Goal: Task Accomplishment & Management: Manage account settings

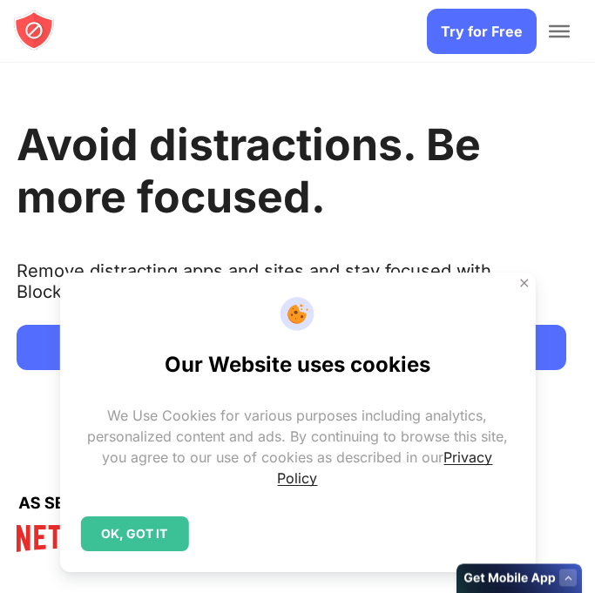
click at [144, 526] on div "OK, GOT IT" at bounding box center [134, 534] width 108 height 35
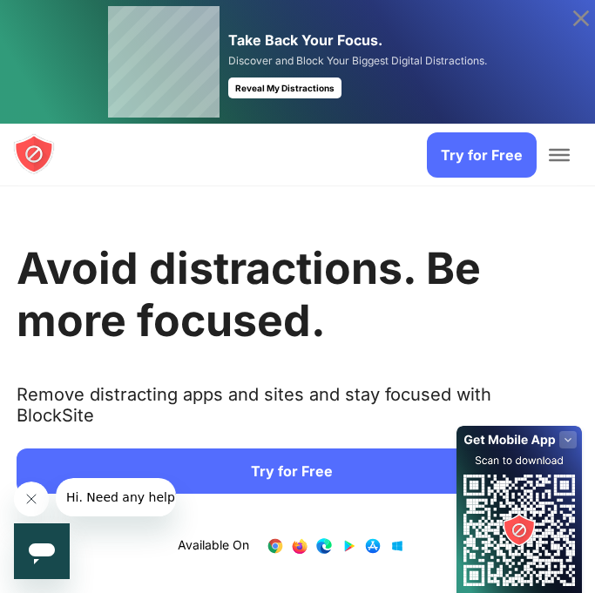
click at [237, 449] on link "Try for Free" at bounding box center [292, 471] width 550 height 45
click at [443, 142] on link "Try for Free" at bounding box center [482, 154] width 110 height 45
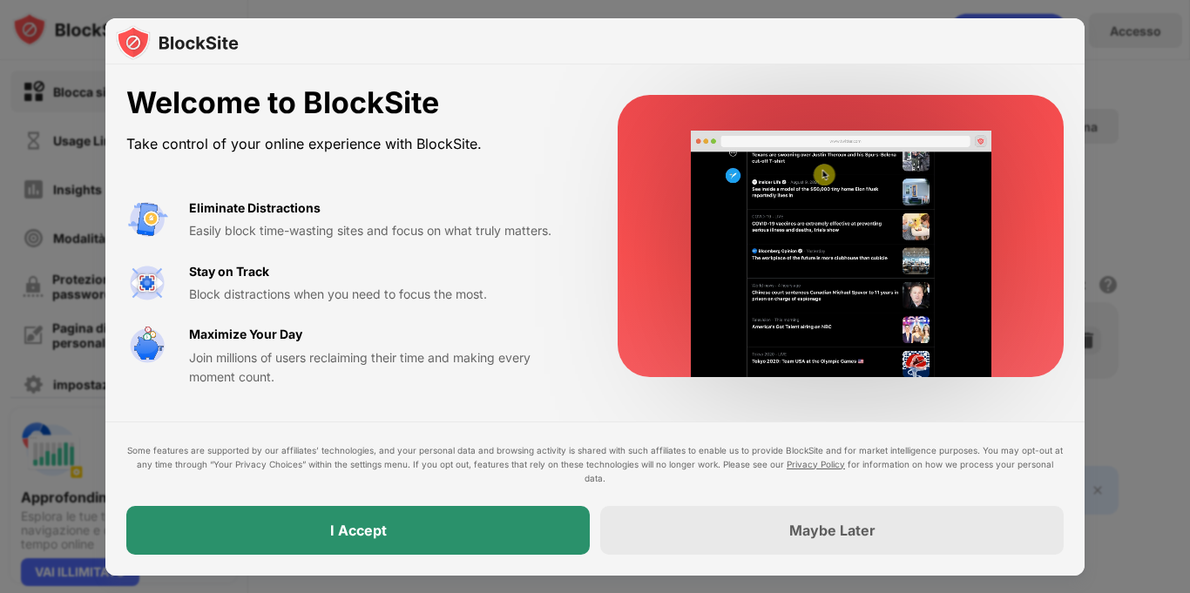
click at [355, 523] on div "I Accept" at bounding box center [358, 530] width 57 height 17
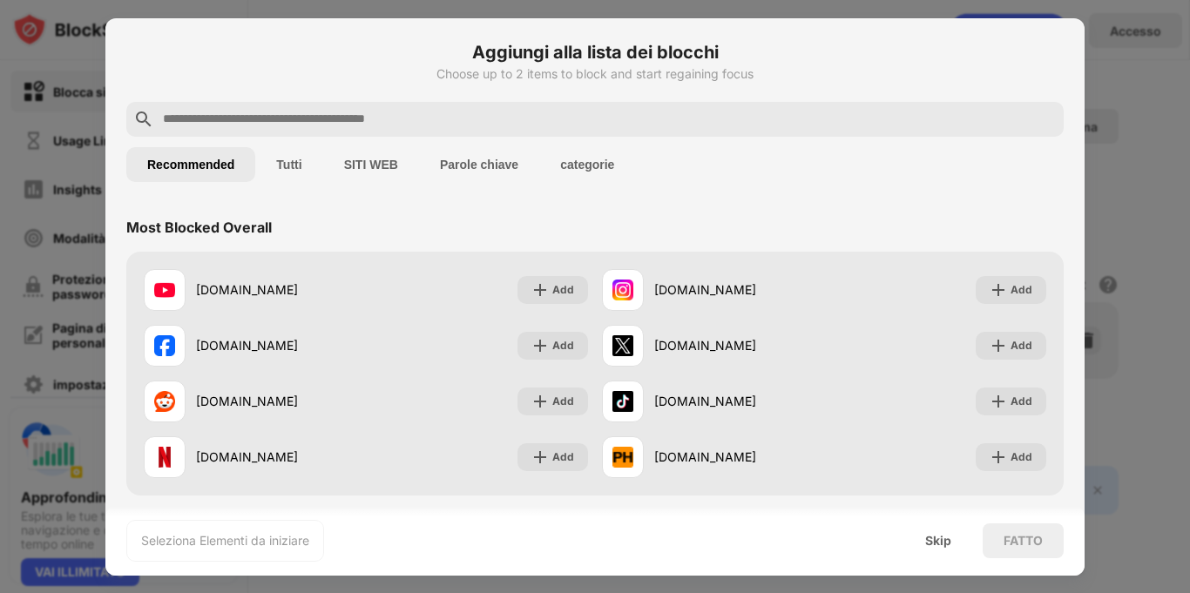
click at [489, 125] on input "text" at bounding box center [609, 119] width 896 height 21
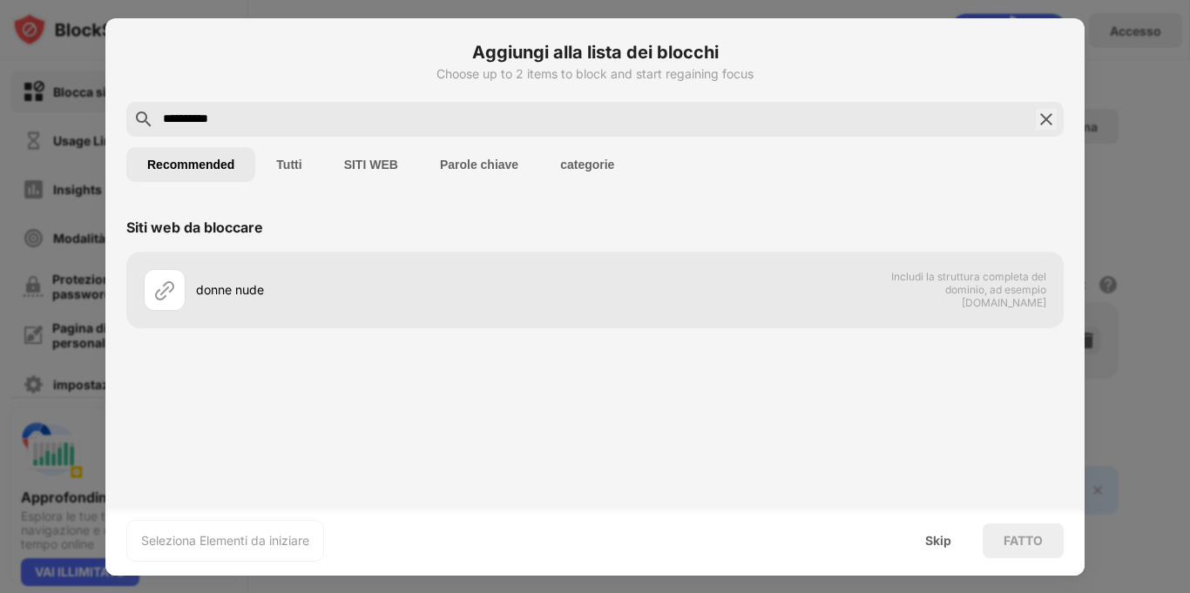
type input "**********"
click at [294, 159] on button "Tutti" at bounding box center [288, 164] width 67 height 35
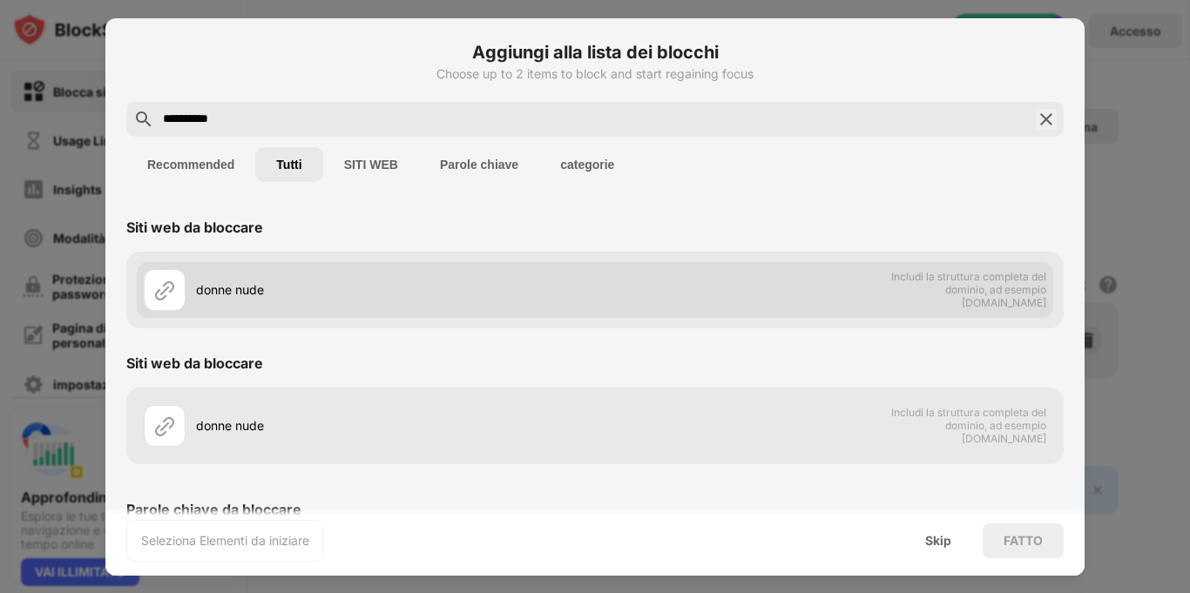
click at [930, 305] on div "donne nude Includi la struttura completa del dominio, ad esempio domain.com" at bounding box center [595, 290] width 917 height 56
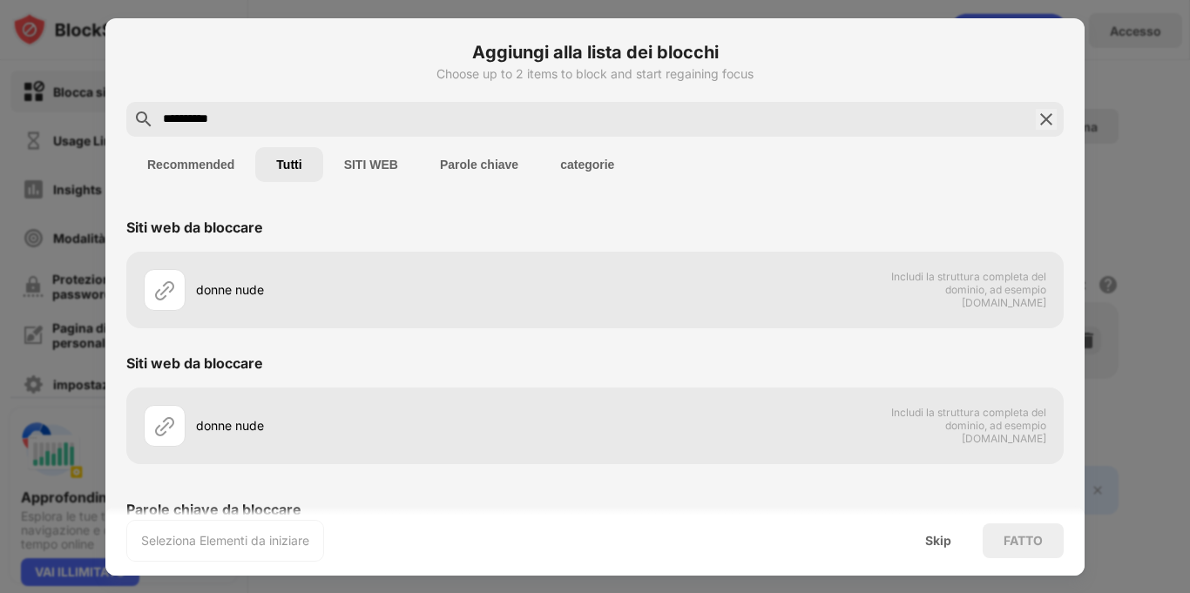
click at [370, 160] on button "SITI WEB" at bounding box center [371, 164] width 96 height 35
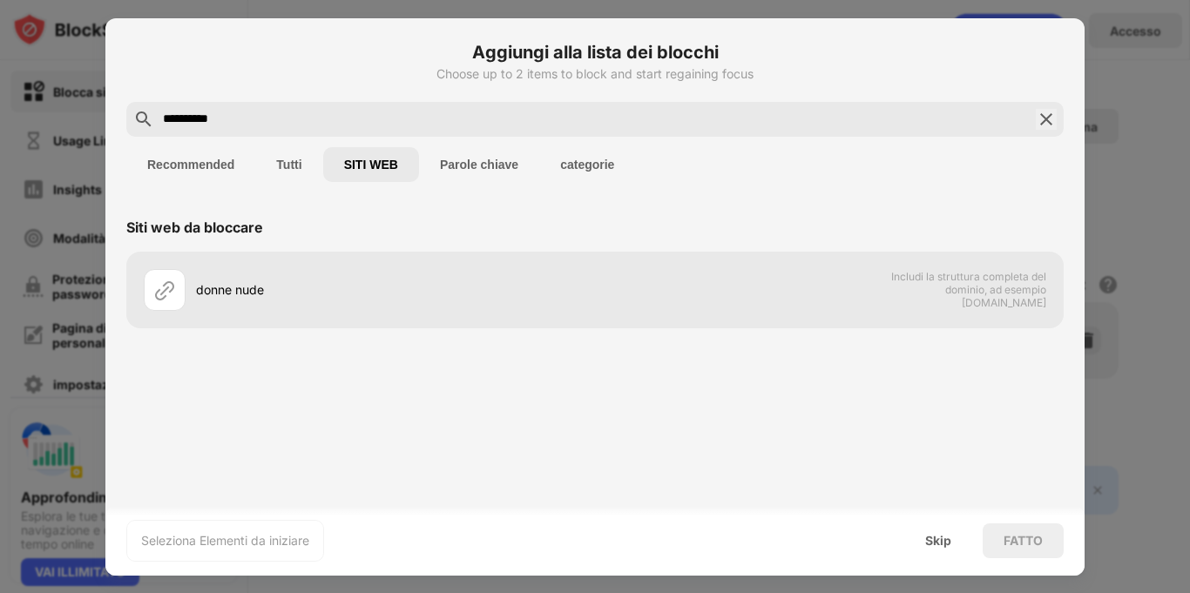
click at [517, 139] on div "Recommended Tutti SITI WEB Parole chiave categorie" at bounding box center [594, 165] width 937 height 56
click at [1034, 114] on div "**********" at bounding box center [594, 119] width 937 height 35
click at [1030, 120] on div "**********" at bounding box center [594, 119] width 937 height 35
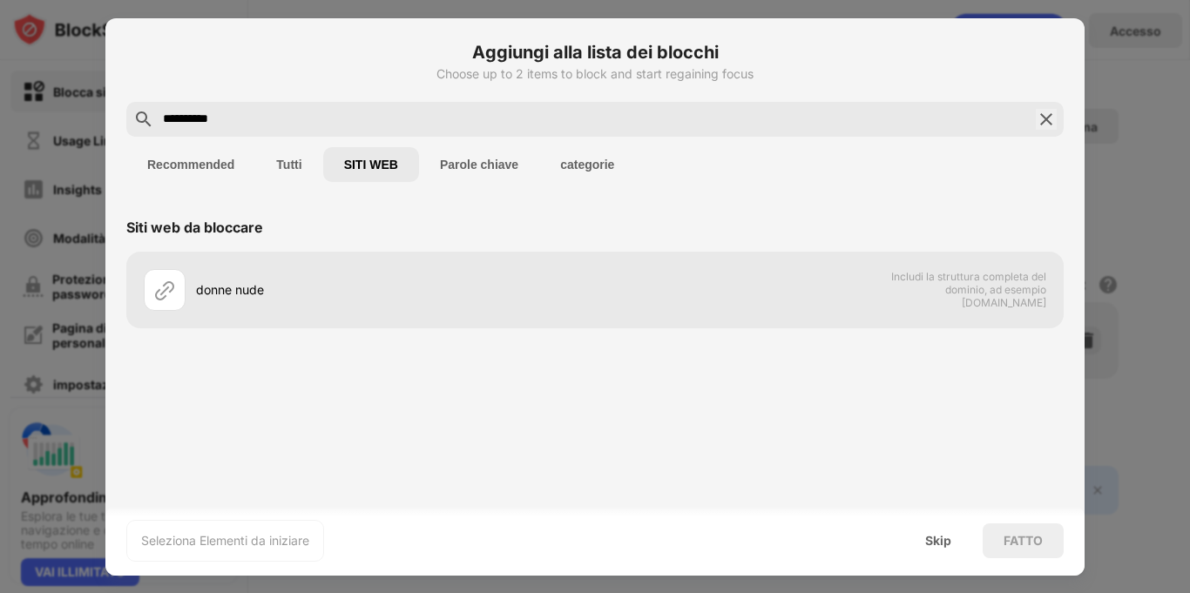
click at [1036, 113] on img at bounding box center [1046, 119] width 21 height 21
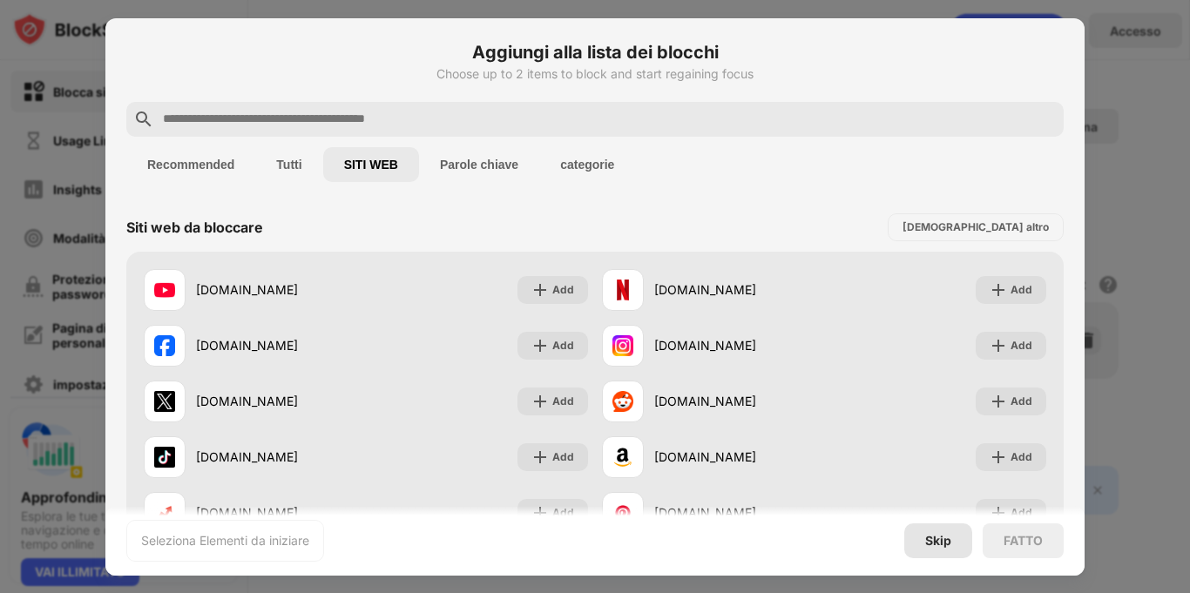
click at [940, 542] on div "Skip" at bounding box center [938, 541] width 26 height 14
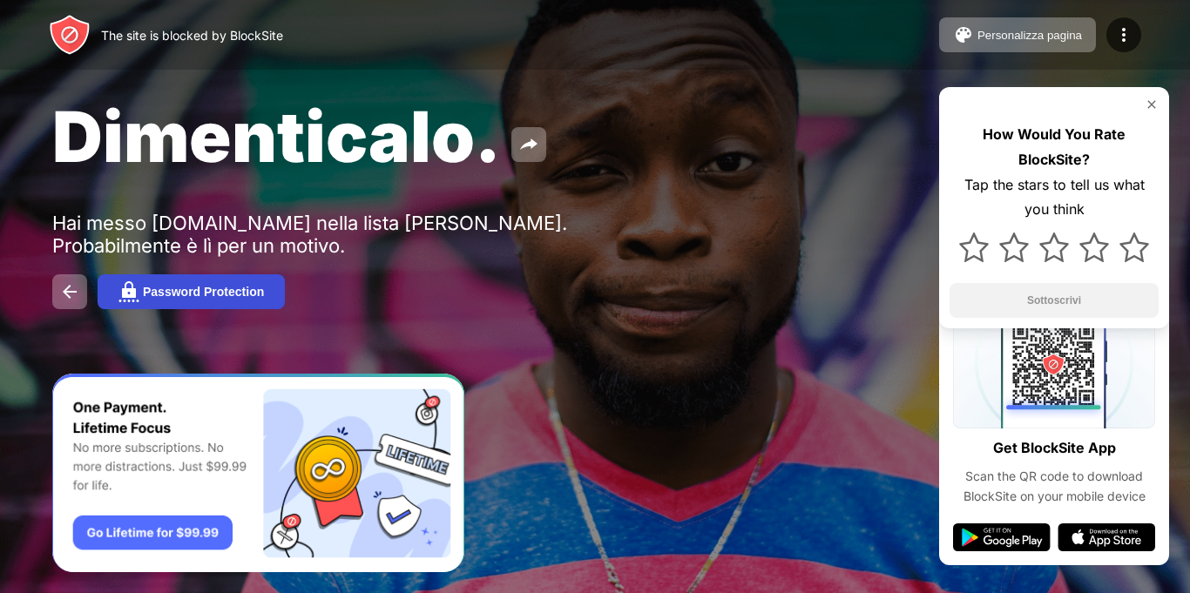
click at [179, 278] on button "Password Protection" at bounding box center [191, 291] width 187 height 35
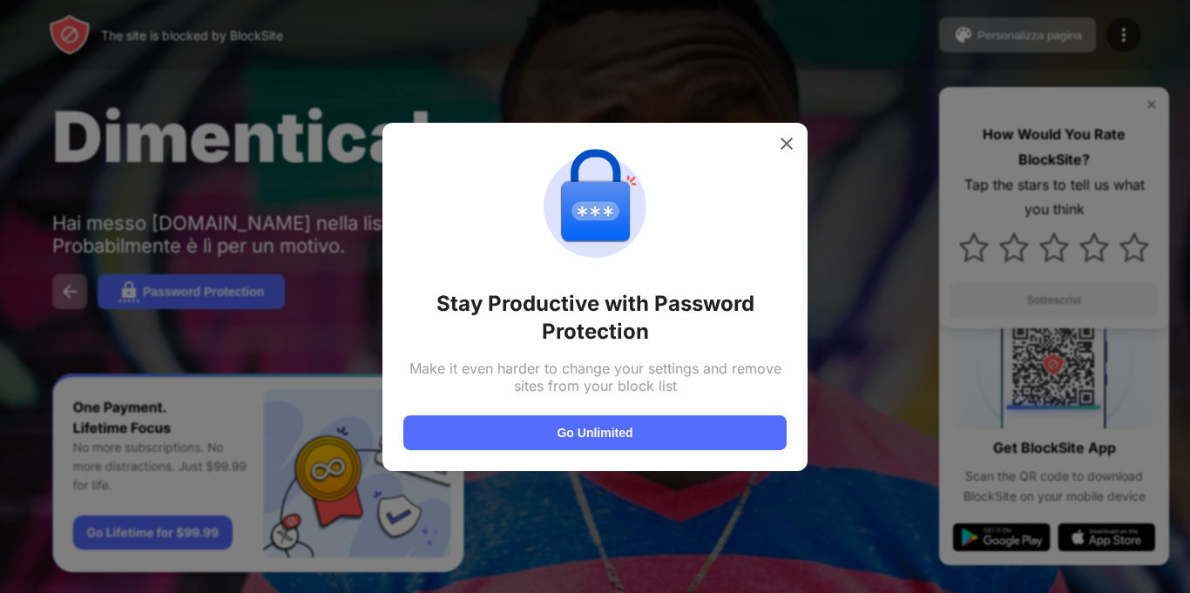
click at [673, 454] on div "Stay Productive with Password Protection Make it even harder to change your set…" at bounding box center [594, 297] width 425 height 348
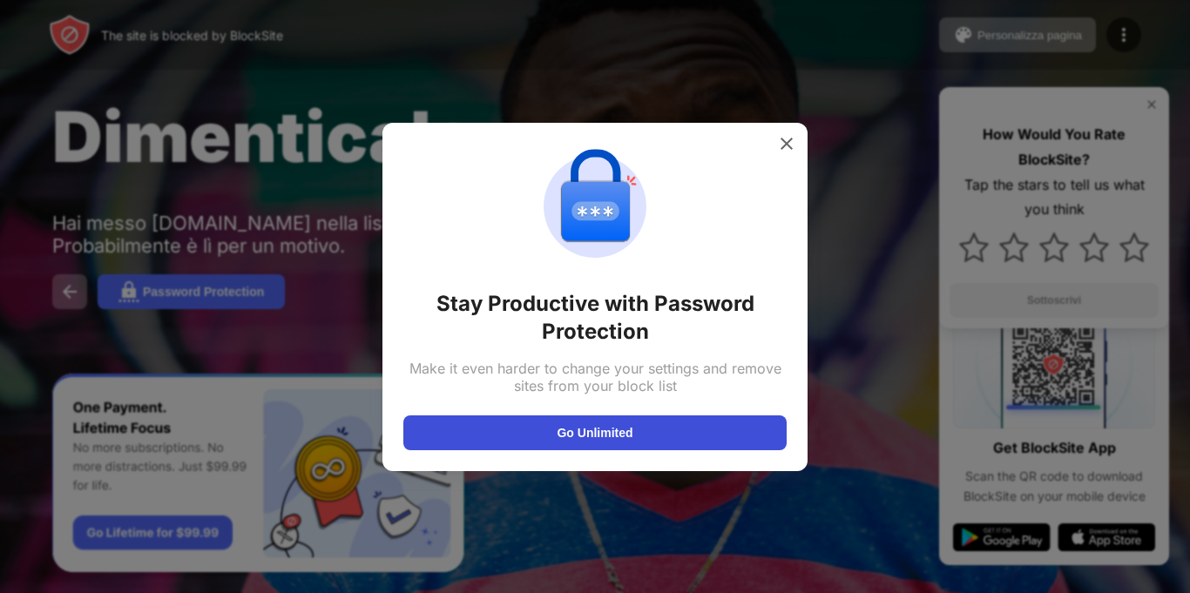
click at [669, 439] on button "Go Unlimited" at bounding box center [594, 433] width 383 height 35
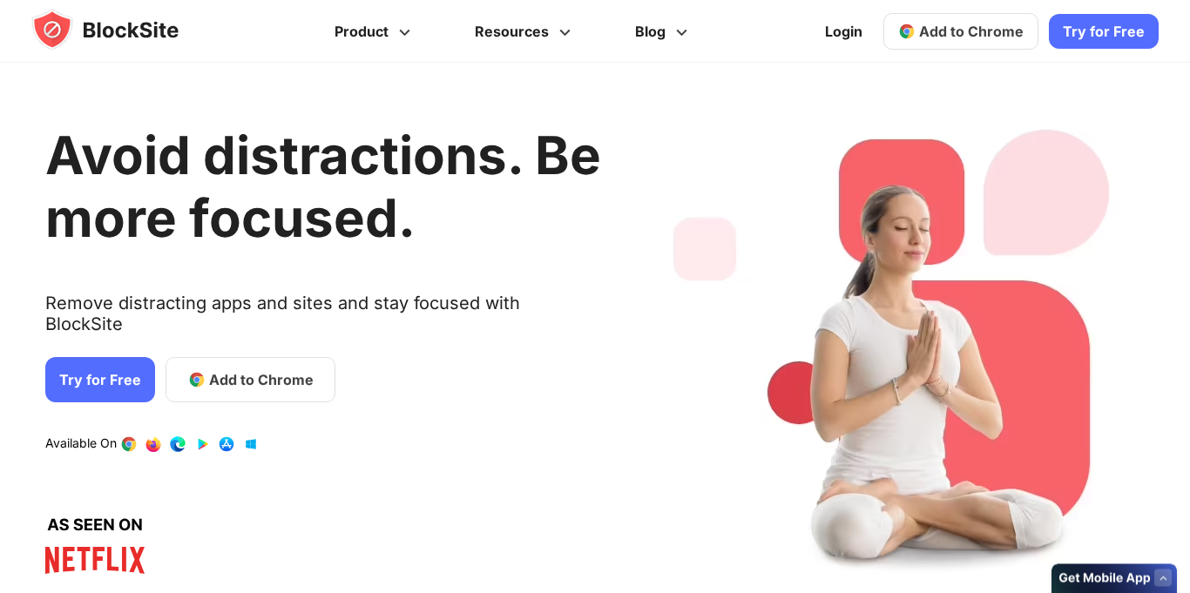
click at [92, 357] on link "Try for Free" at bounding box center [100, 379] width 110 height 45
click at [979, 30] on link "Take Back Your Focus. Discover and Block Your Biggest Digital Distractions. Rev…" at bounding box center [594, 56] width 993 height 112
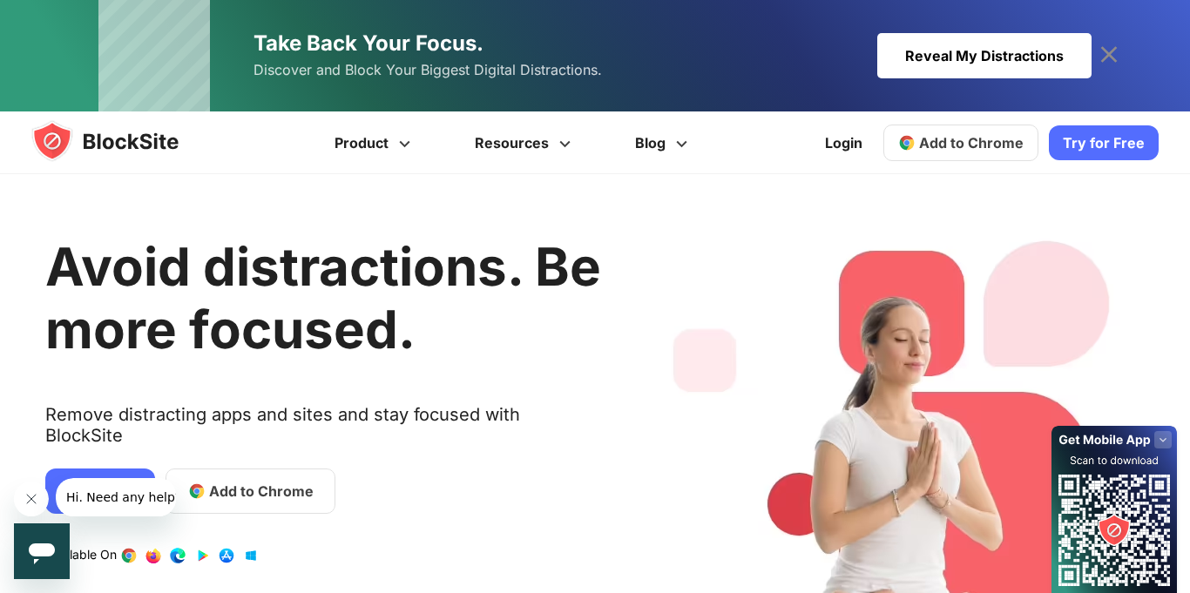
click at [1106, 139] on link "Try for Free" at bounding box center [1104, 142] width 110 height 35
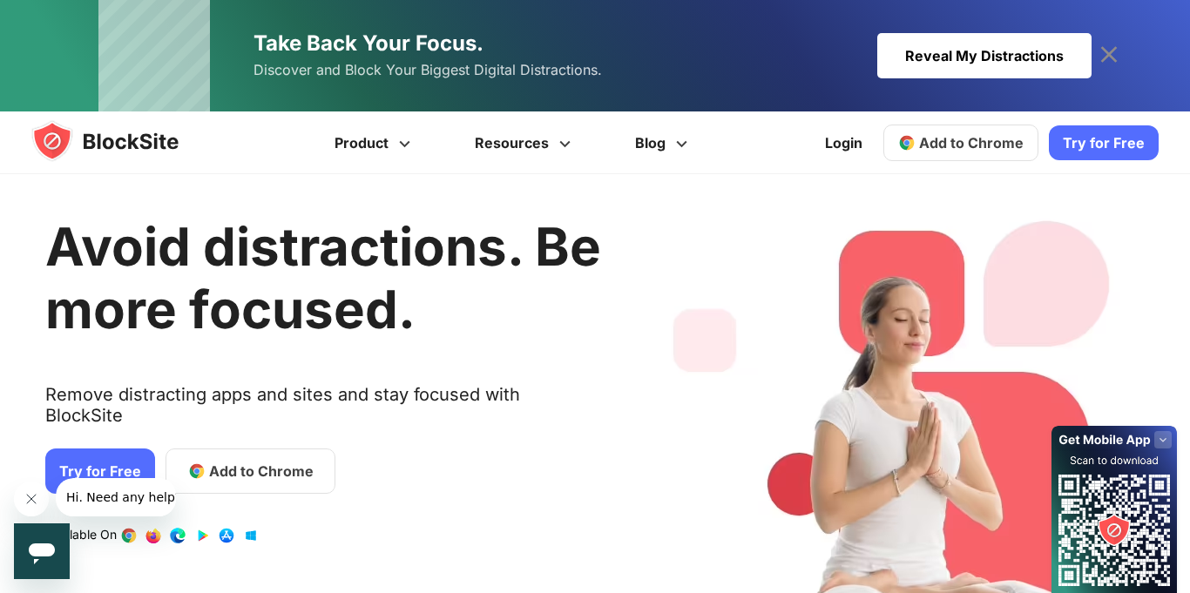
scroll to position [27, 0]
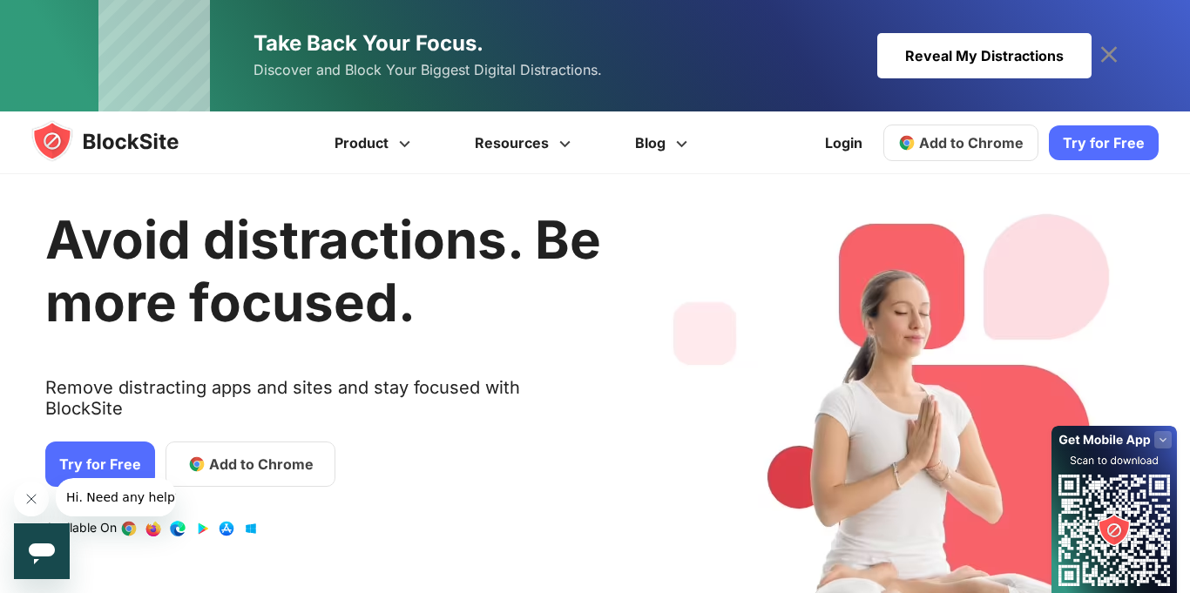
click at [67, 442] on link "Try for Free" at bounding box center [100, 464] width 110 height 45
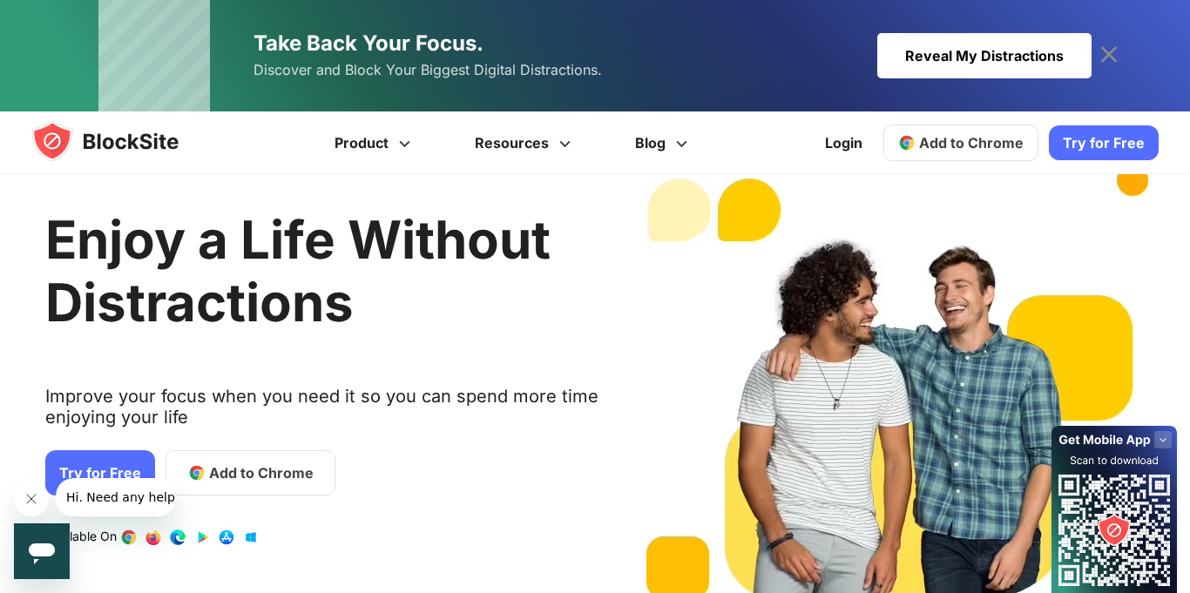
scroll to position [29, 0]
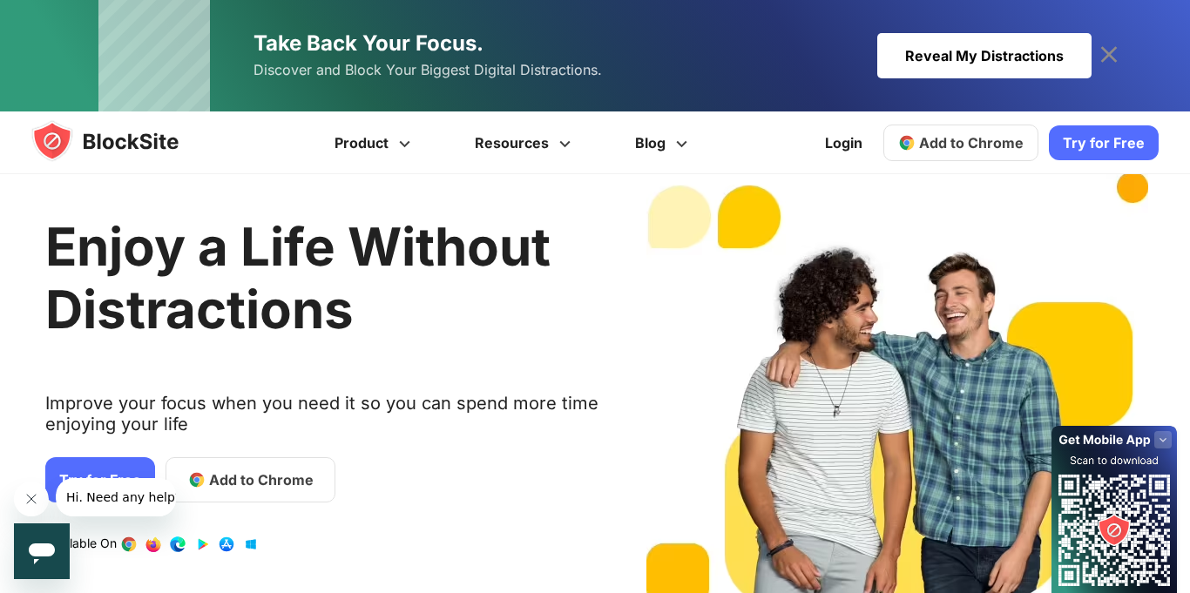
click at [947, 145] on span "Add to Chrome" at bounding box center [971, 142] width 105 height 17
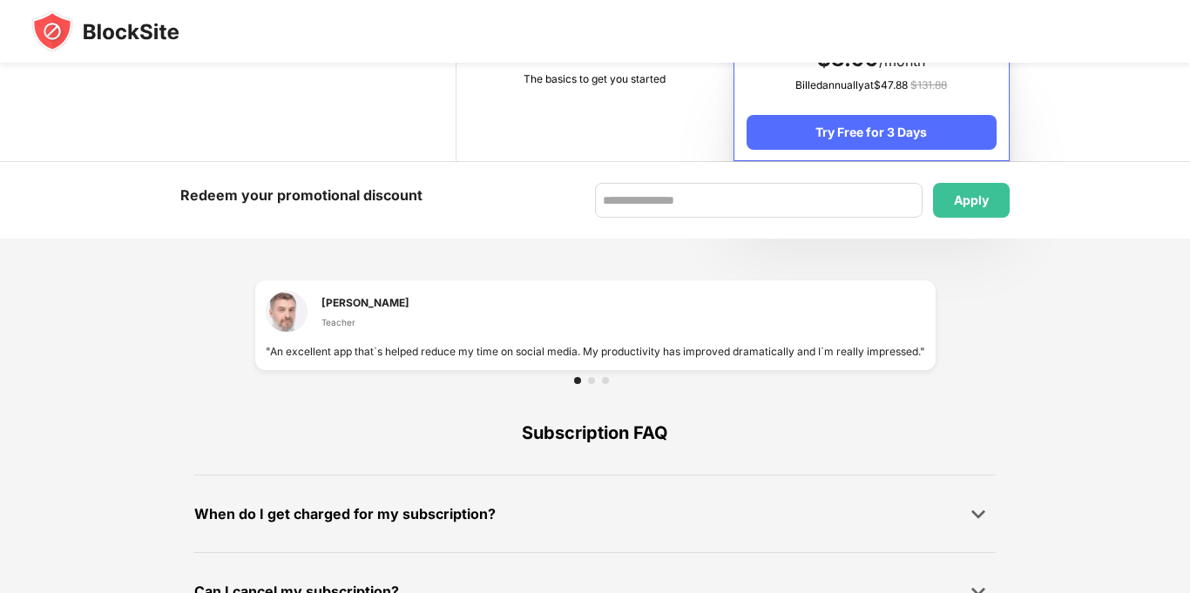
scroll to position [1193, 0]
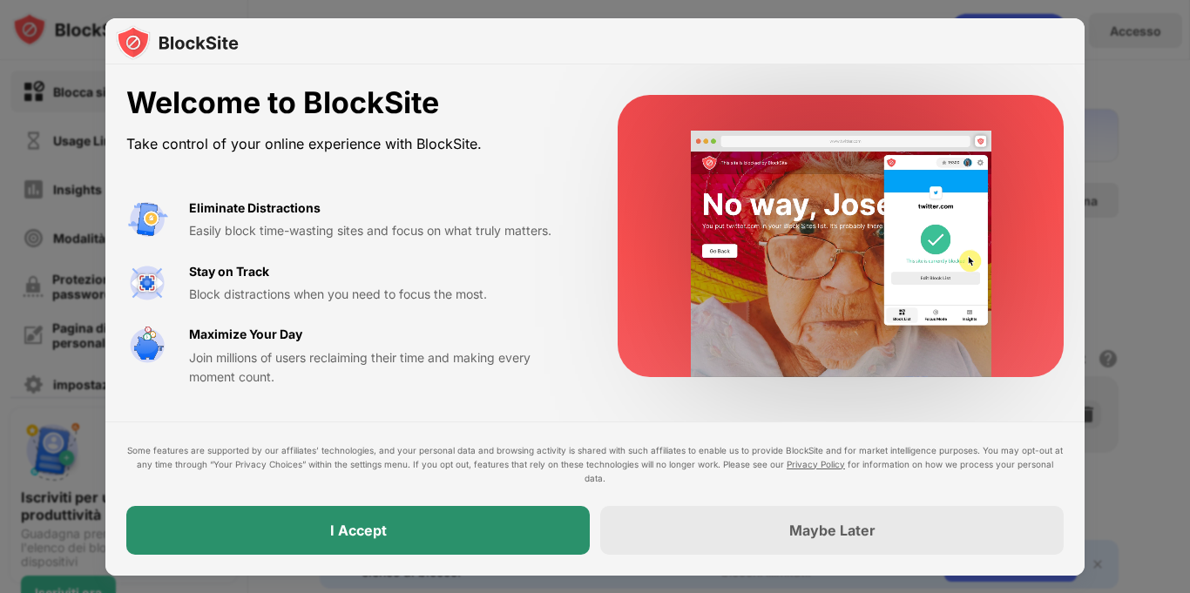
click at [478, 520] on div "I Accept" at bounding box center [357, 530] width 463 height 49
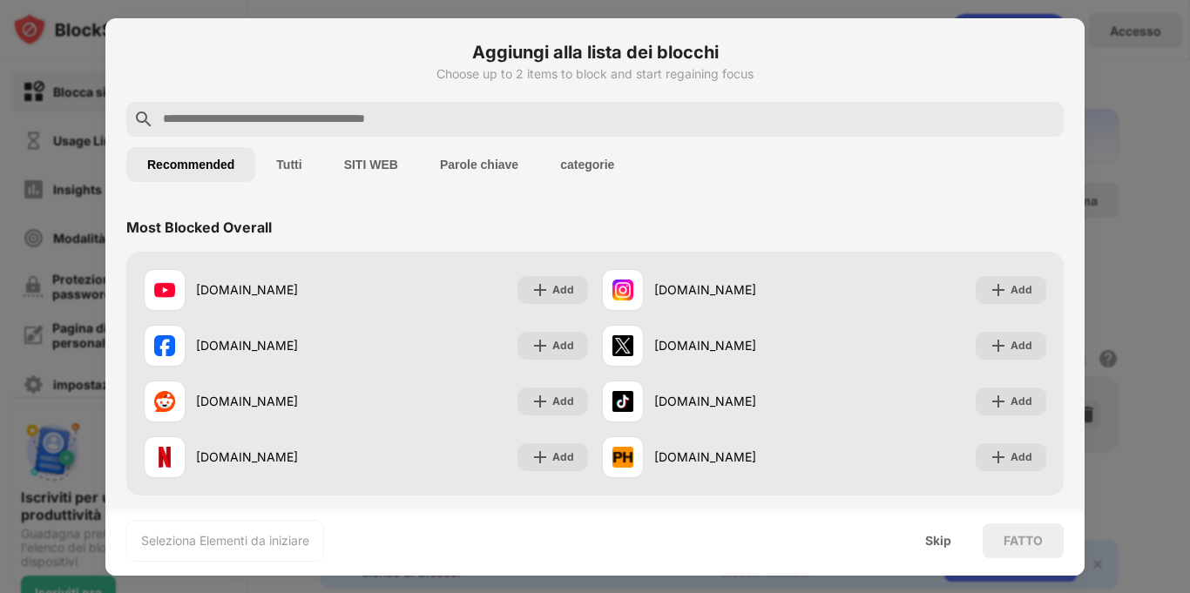
click at [425, 125] on input "text" at bounding box center [609, 119] width 896 height 21
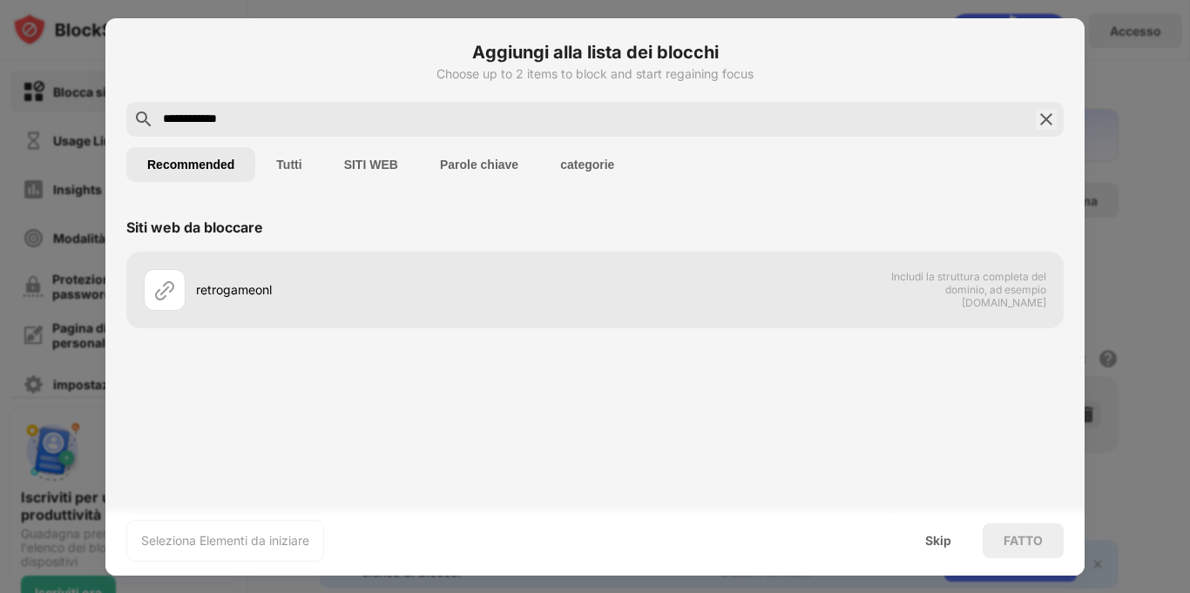
type input "**********"
click at [1038, 128] on img at bounding box center [1046, 119] width 21 height 21
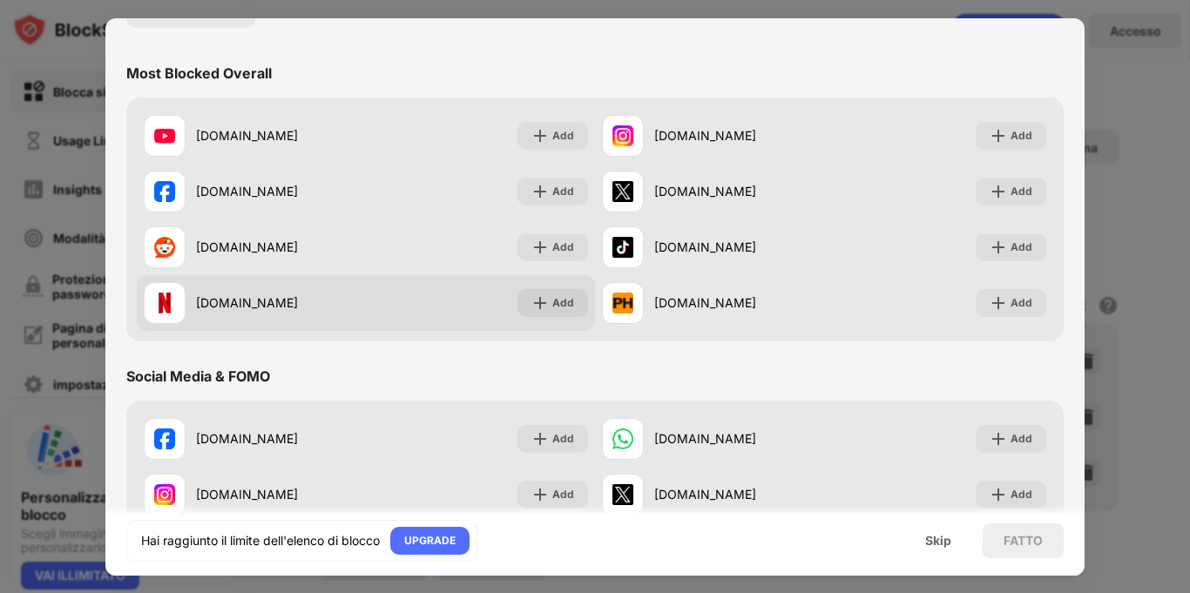
scroll to position [181, 0]
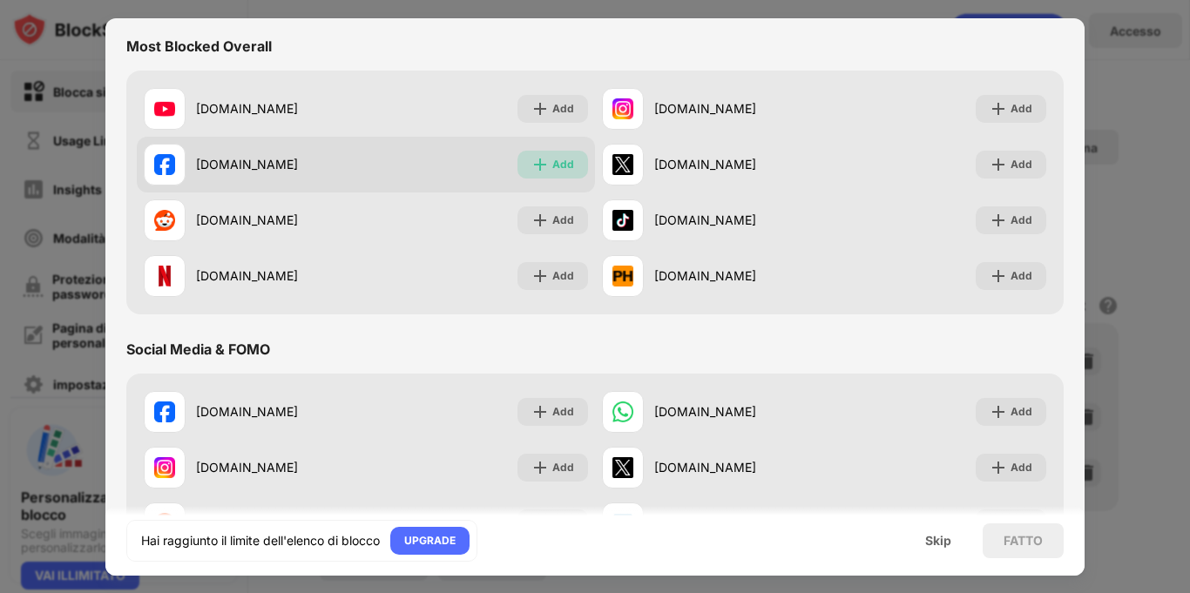
click at [557, 166] on div "Add" at bounding box center [563, 164] width 22 height 17
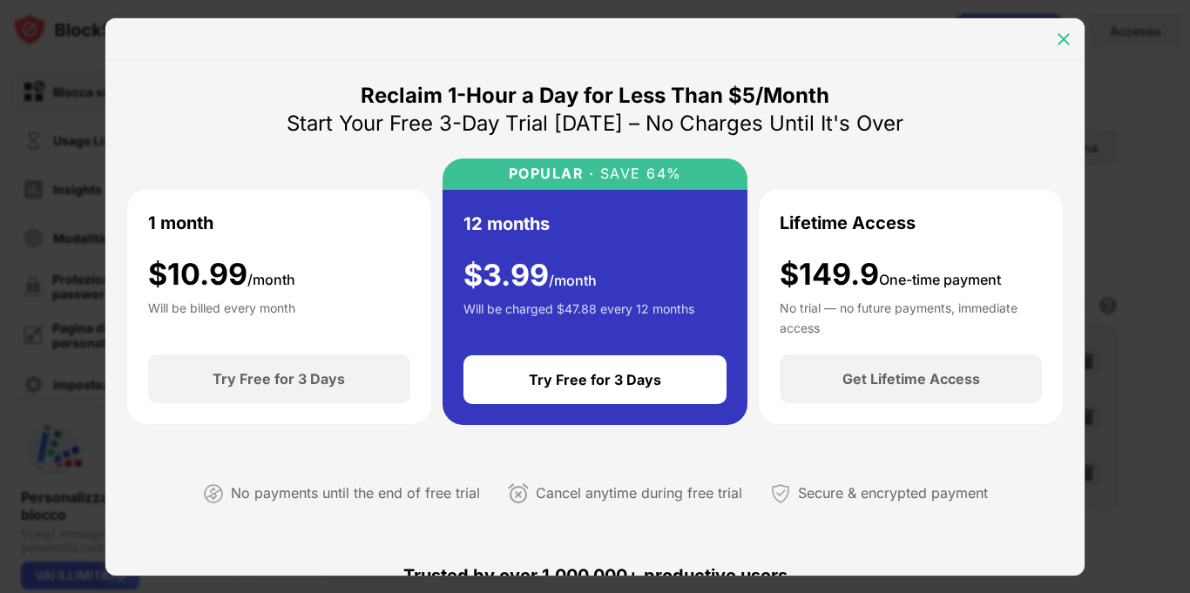
click at [1052, 44] on div at bounding box center [1064, 39] width 28 height 28
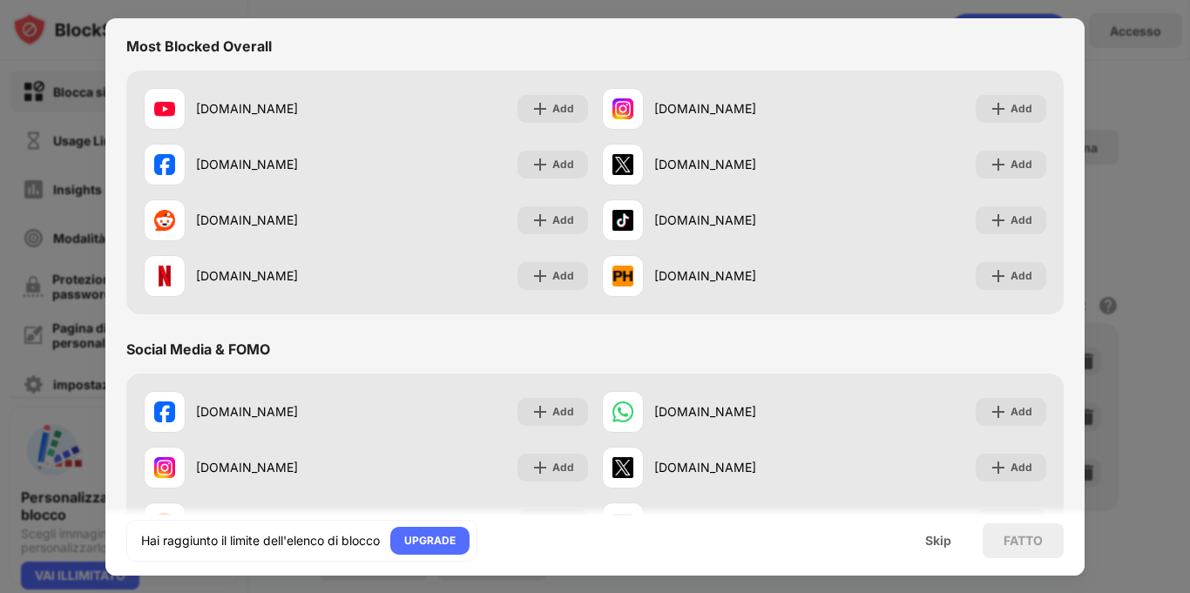
scroll to position [717, 0]
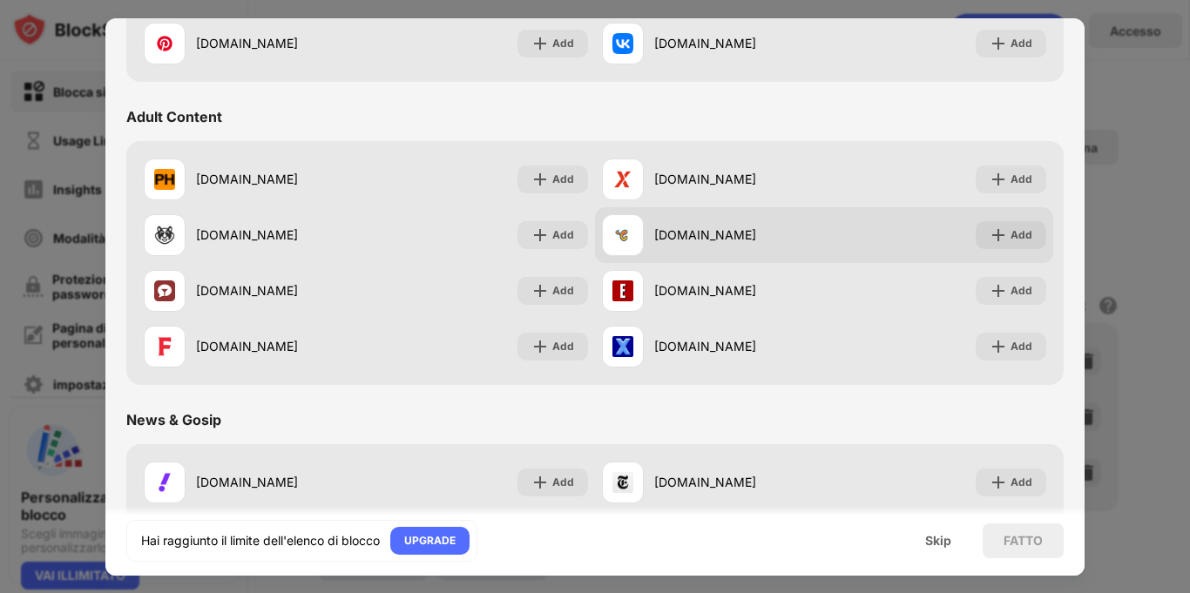
drag, startPoint x: 633, startPoint y: 218, endPoint x: 733, endPoint y: 243, distance: 103.3
click at [733, 243] on div "[DOMAIN_NAME]" at bounding box center [713, 235] width 222 height 42
click at [998, 233] on img at bounding box center [998, 235] width 17 height 17
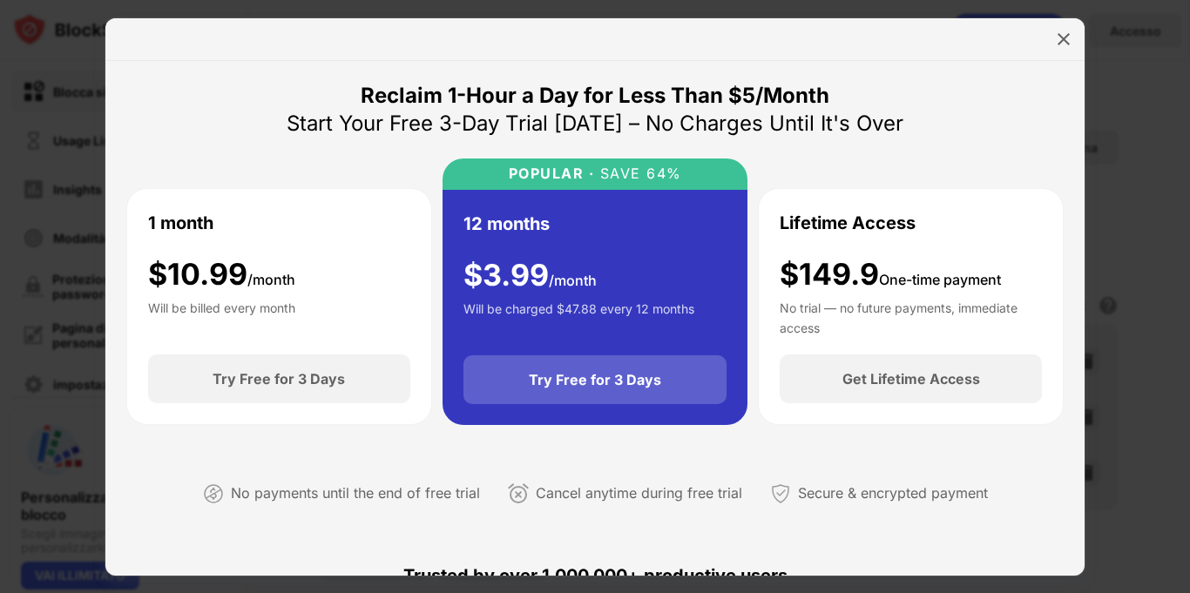
scroll to position [539, 0]
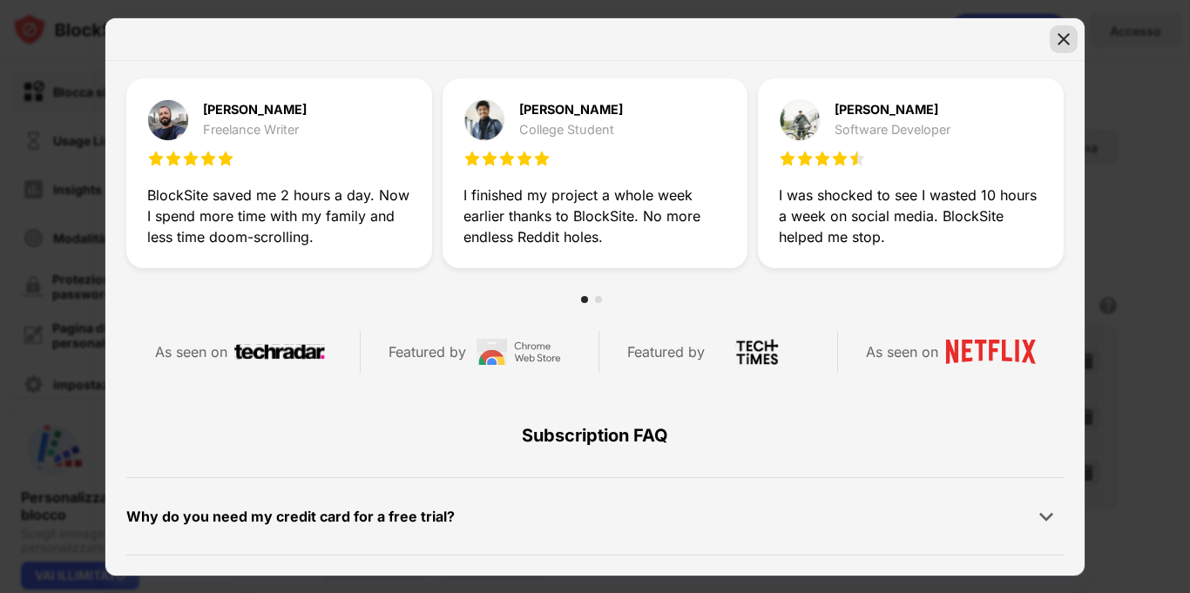
click at [1053, 51] on div at bounding box center [594, 39] width 979 height 43
click at [1032, 34] on div at bounding box center [594, 39] width 979 height 43
click at [1059, 32] on div at bounding box center [1064, 39] width 28 height 28
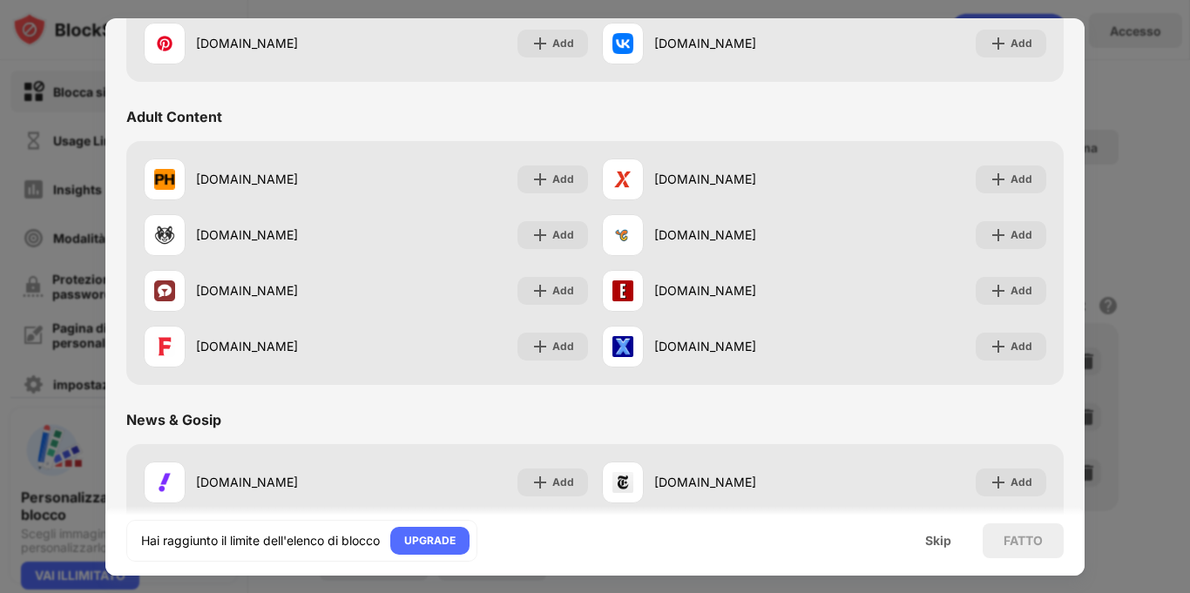
click at [59, 197] on div at bounding box center [595, 296] width 1190 height 593
click at [943, 554] on div "Skip" at bounding box center [938, 541] width 68 height 35
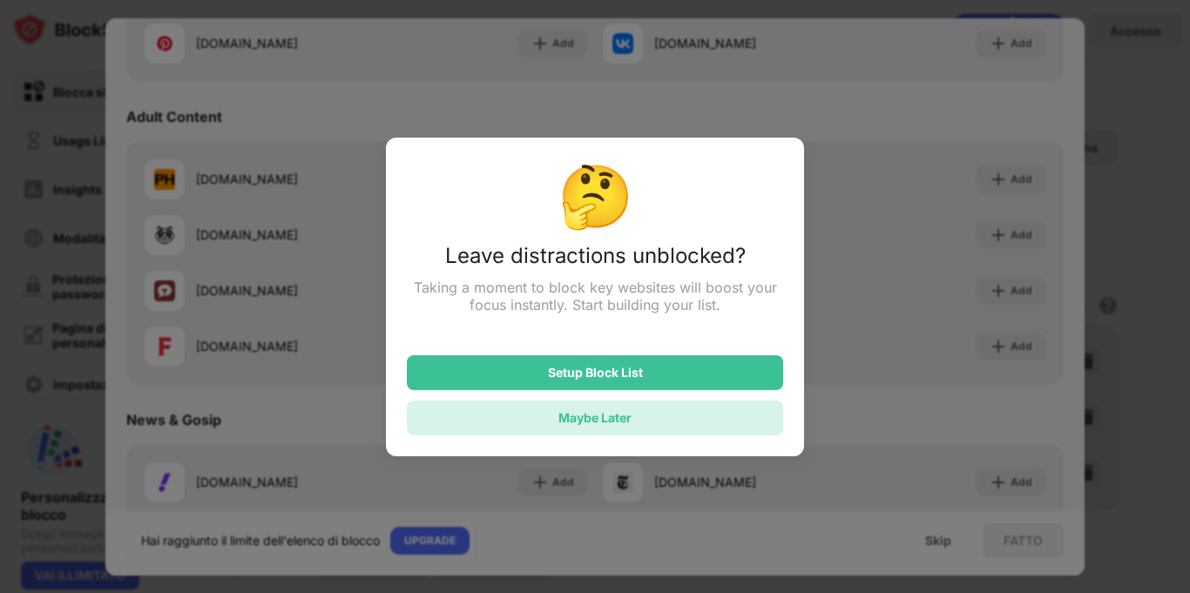
click at [608, 419] on div "Maybe Later" at bounding box center [594, 417] width 73 height 15
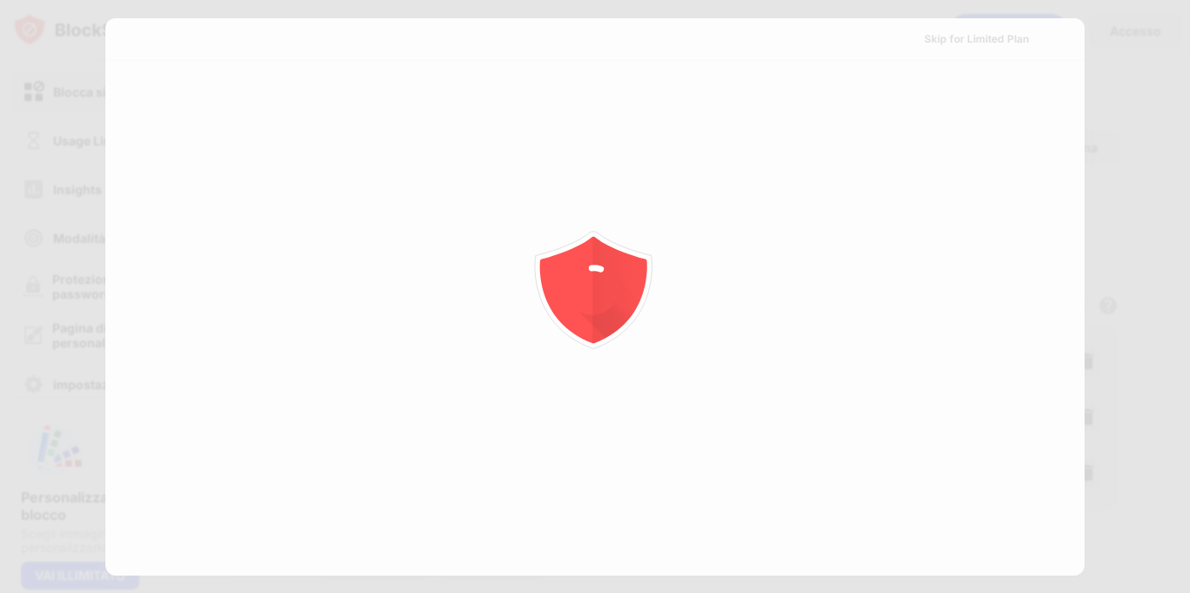
scroll to position [0, 0]
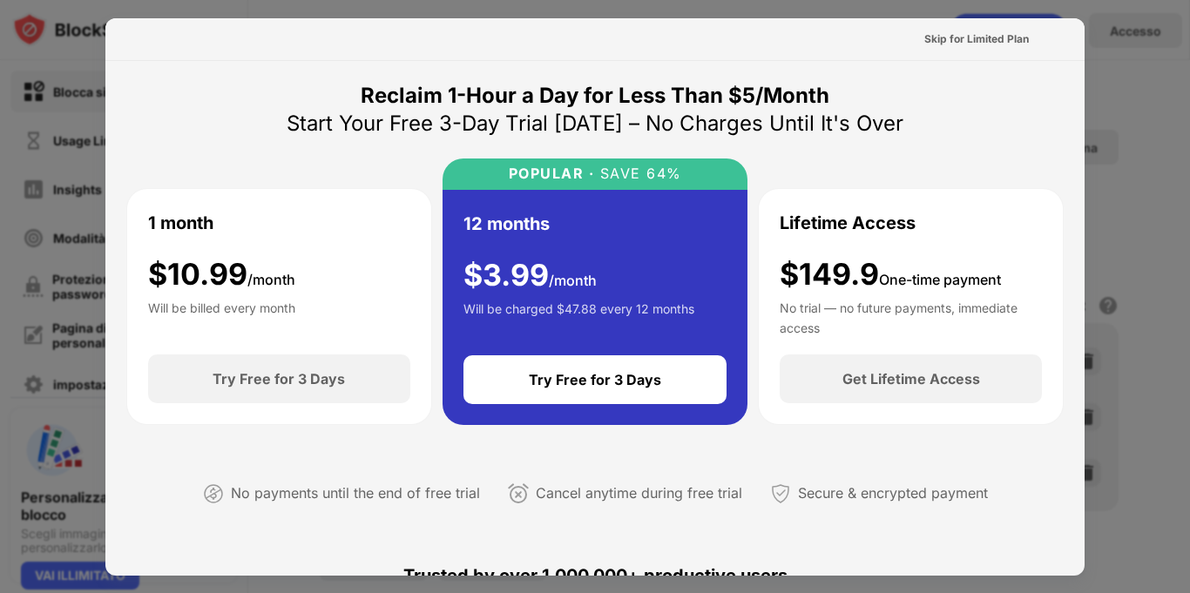
drag, startPoint x: 1175, startPoint y: 277, endPoint x: 1189, endPoint y: 287, distance: 16.9
click at [1189, 287] on div at bounding box center [595, 296] width 1190 height 593
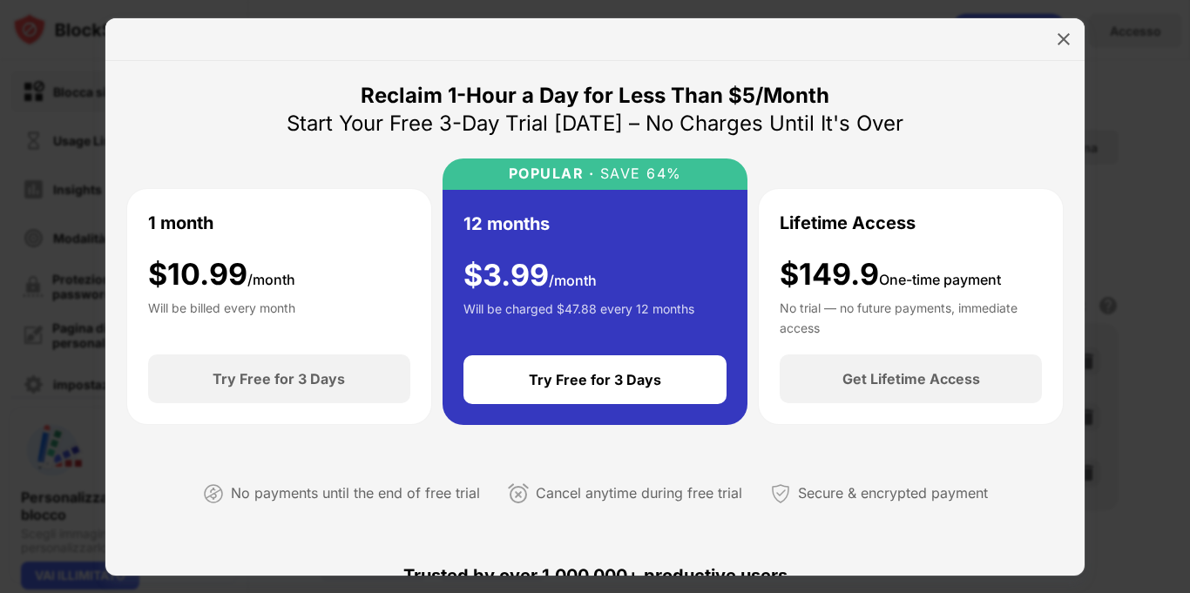
click at [1053, 24] on div at bounding box center [594, 39] width 979 height 43
click at [1056, 29] on div at bounding box center [1064, 39] width 28 height 28
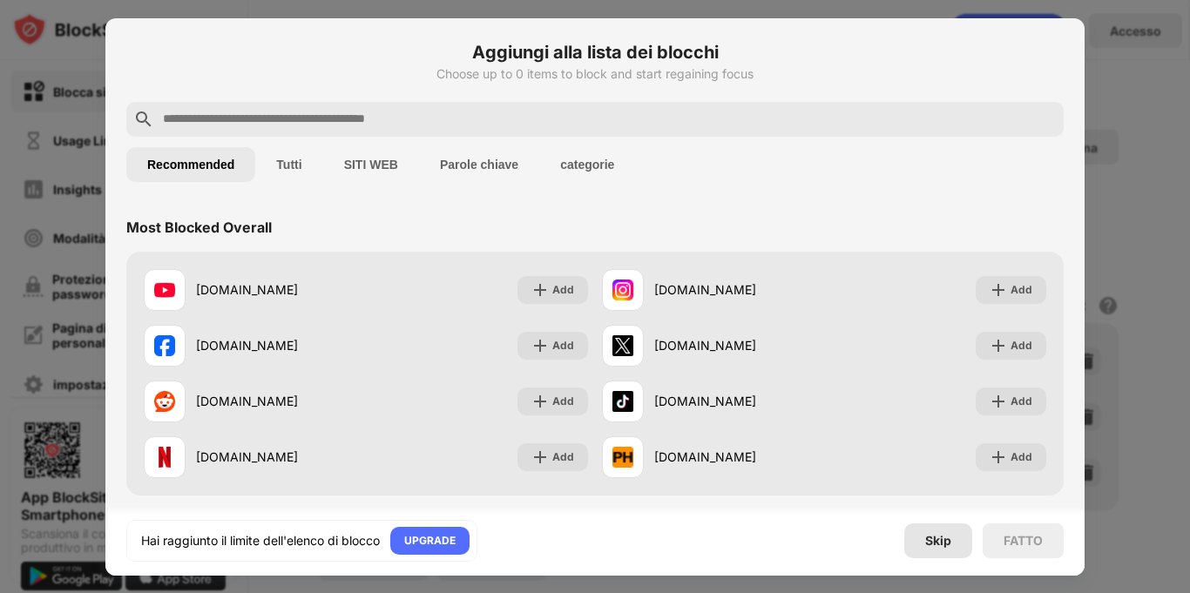
click at [941, 551] on div "Skip" at bounding box center [938, 541] width 68 height 35
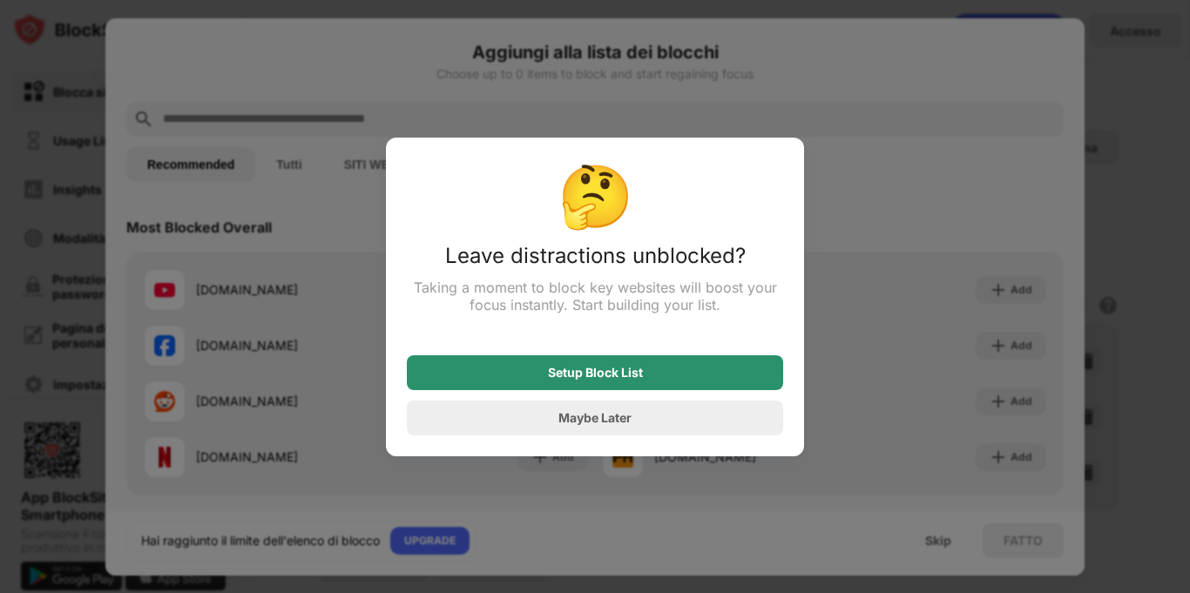
click at [515, 369] on div "Setup Block List" at bounding box center [595, 372] width 376 height 35
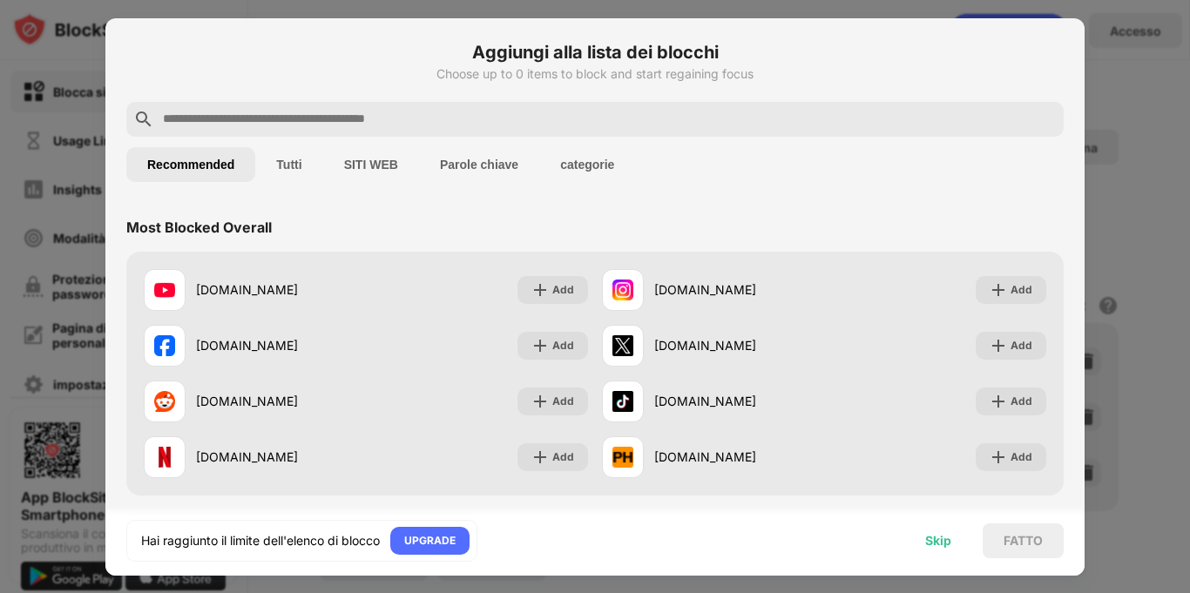
click at [923, 548] on div "Skip" at bounding box center [938, 541] width 68 height 35
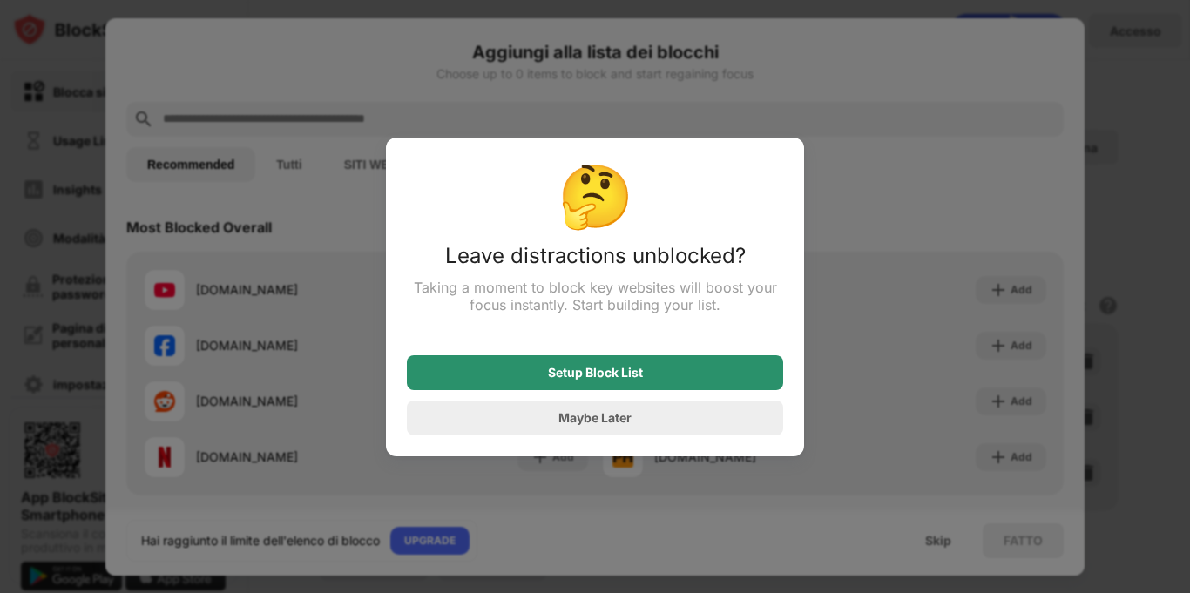
click at [596, 381] on div "Setup Block List" at bounding box center [595, 372] width 376 height 35
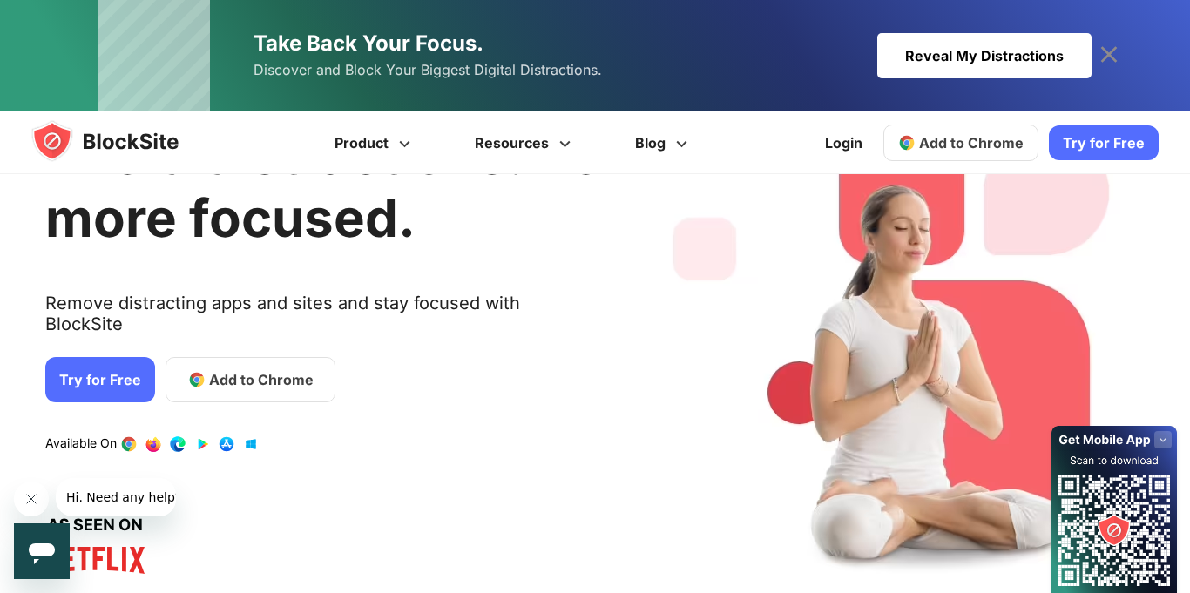
scroll to position [145, 0]
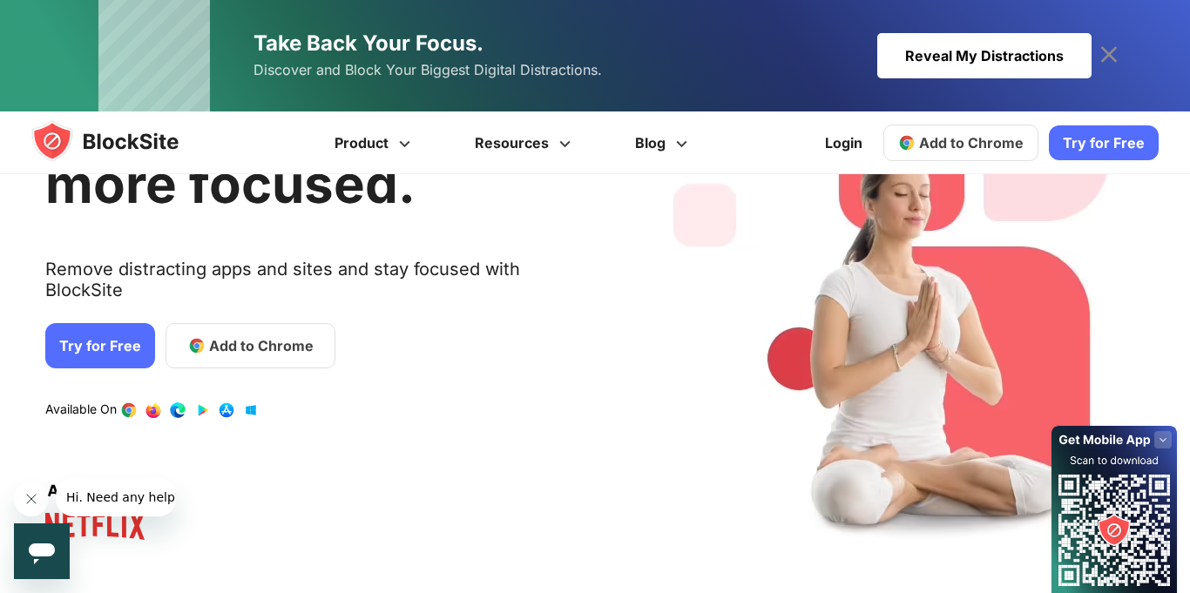
click at [98, 323] on link "Try for Free" at bounding box center [100, 345] width 110 height 45
click at [937, 145] on span "Add to Chrome" at bounding box center [971, 142] width 105 height 17
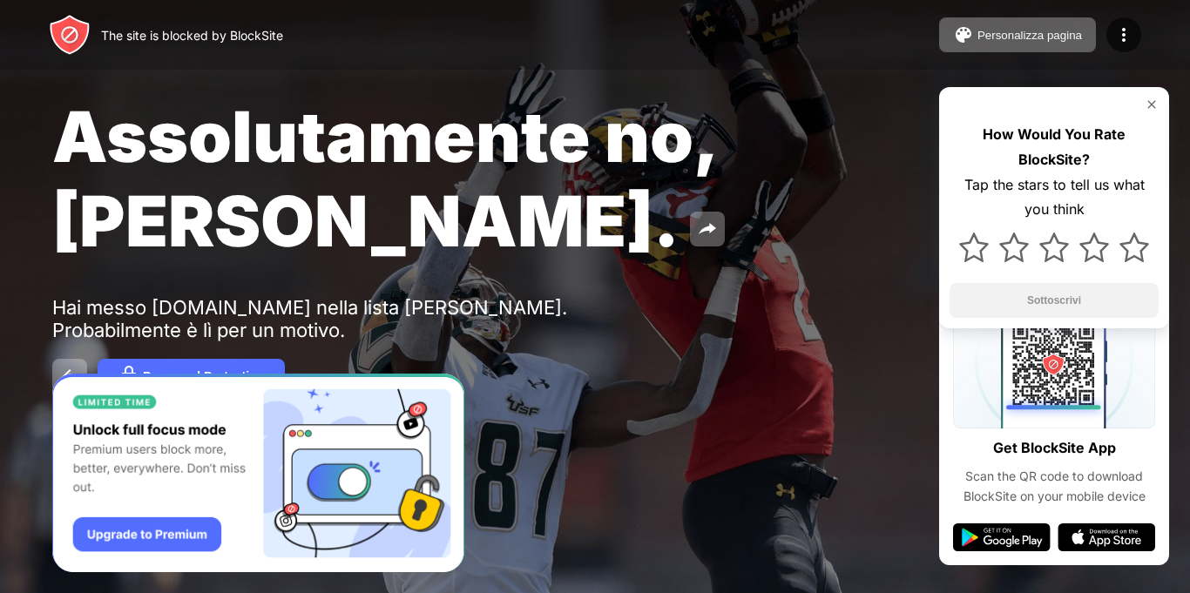
click at [1023, 53] on div "The site is blocked by BlockSite Personalizza pagina Modifica elenco di blocco …" at bounding box center [595, 35] width 1190 height 70
click at [991, 40] on div "Personalizza pagina" at bounding box center [1030, 35] width 105 height 13
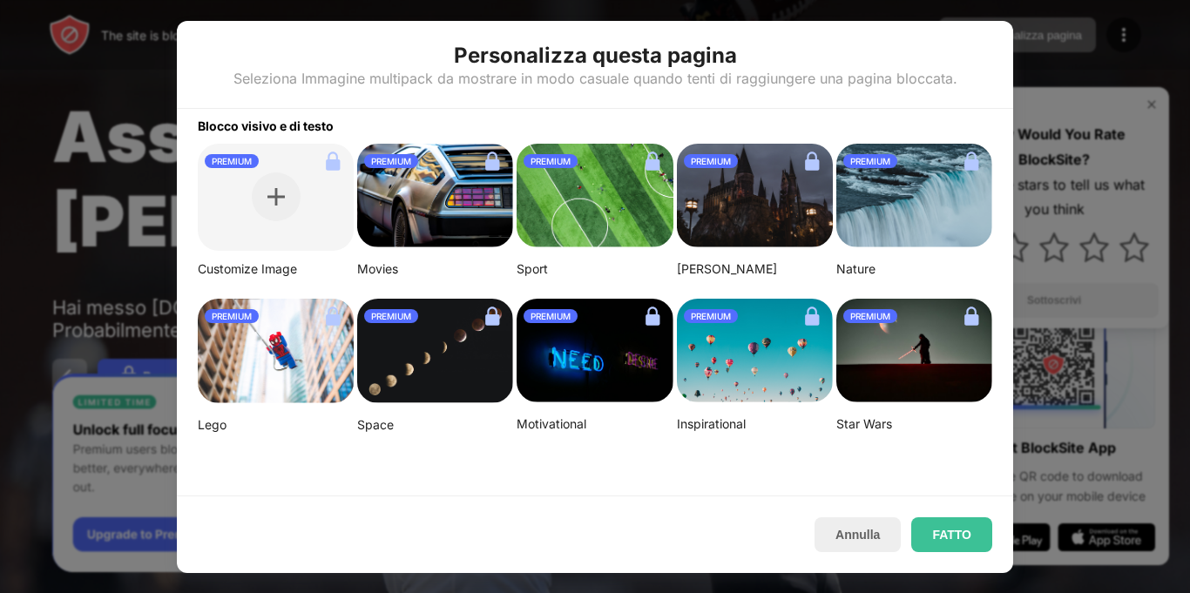
click at [947, 305] on div "PREMIUM" at bounding box center [914, 316] width 156 height 28
click at [410, 112] on div "Blocco visivo e di testo" at bounding box center [595, 121] width 836 height 24
click at [929, 524] on button "FATTO" at bounding box center [951, 535] width 81 height 35
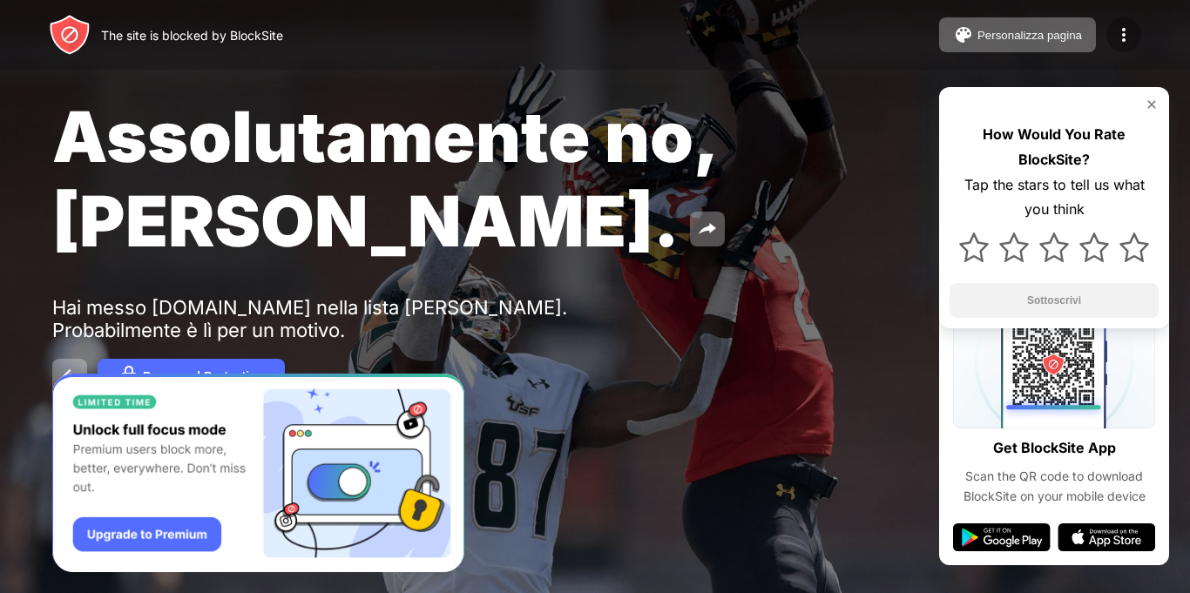
click at [1109, 41] on div at bounding box center [1123, 34] width 35 height 35
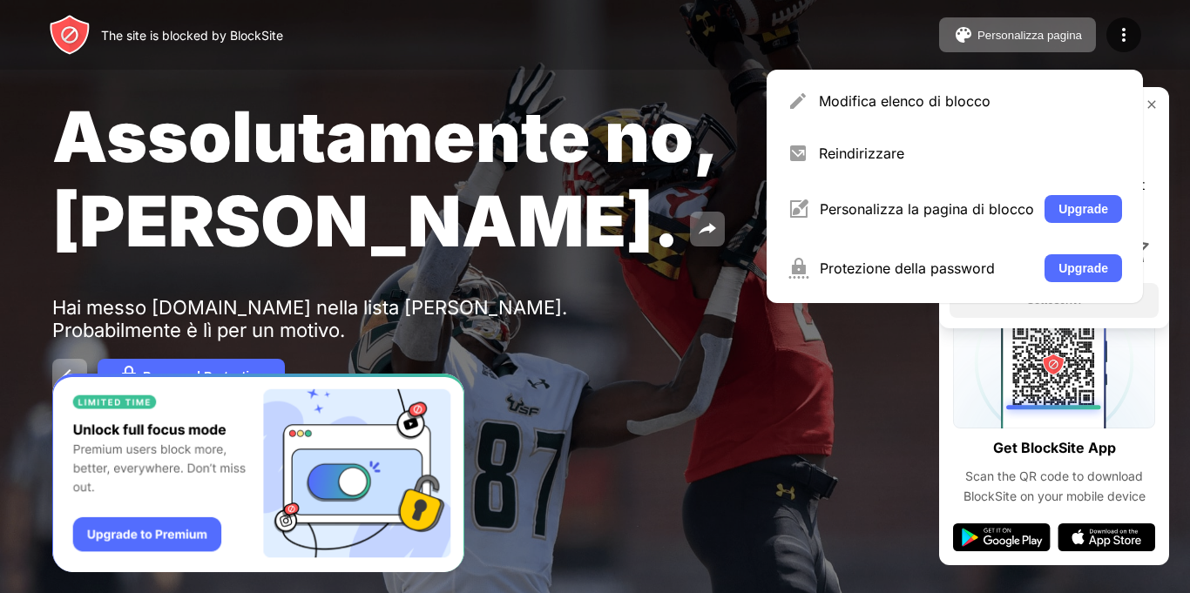
drag, startPoint x: 228, startPoint y: 365, endPoint x: 430, endPoint y: 362, distance: 201.3
click at [509, 387] on div "Password Protection" at bounding box center [595, 376] width 1086 height 35
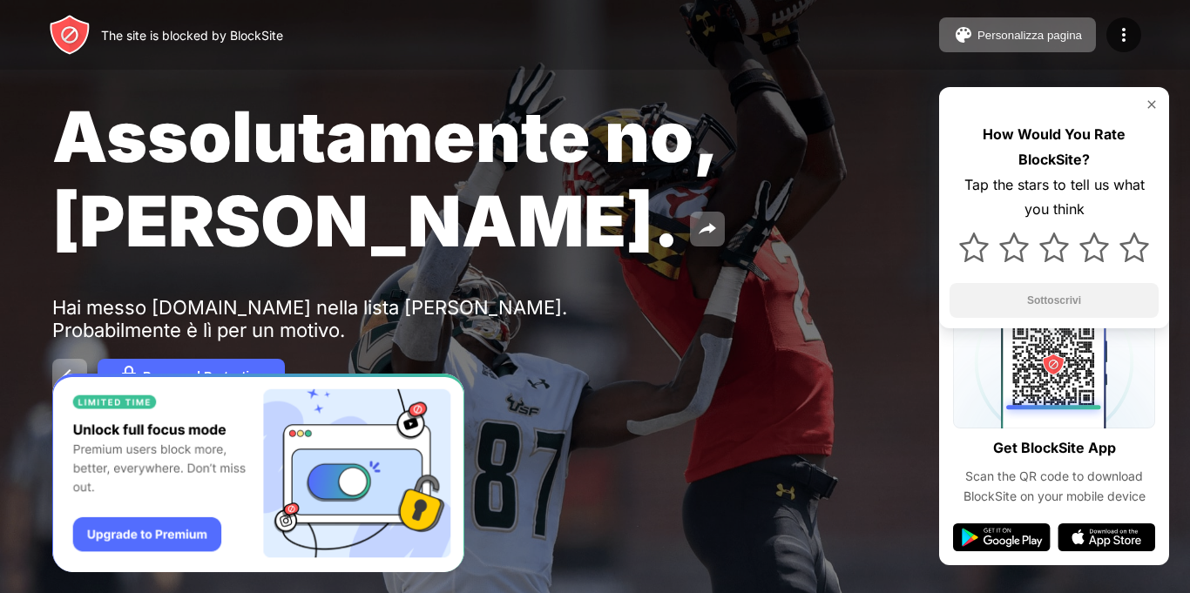
click at [41, 368] on div "Assolutamente no, [PERSON_NAME]. Hai messo [DOMAIN_NAME] nella lista [PERSON_NA…" at bounding box center [595, 244] width 1190 height 488
click at [54, 369] on button at bounding box center [69, 376] width 35 height 35
